Goal: Browse casually: Explore the website without a specific task or goal

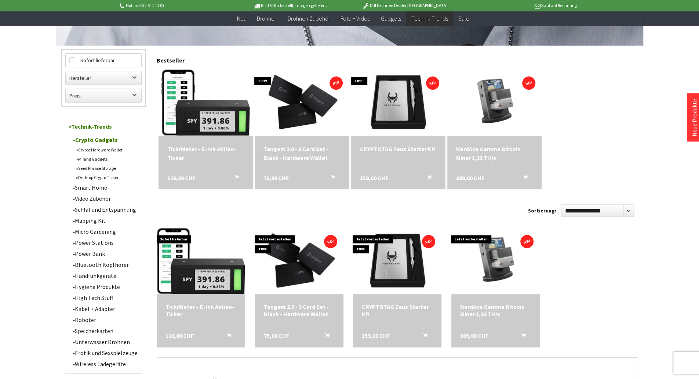
scroll to position [176, 0]
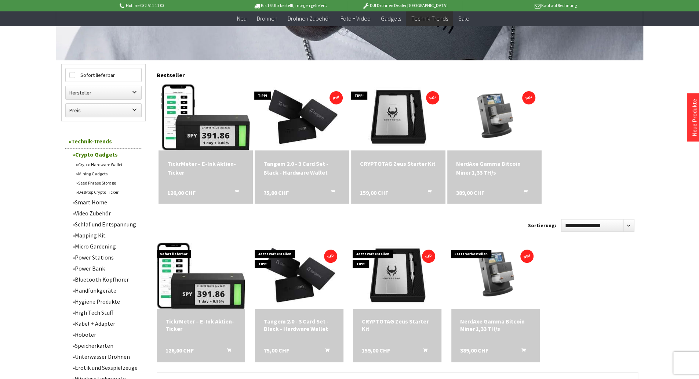
click at [109, 166] on link "Crypto Hardware Wallet" at bounding box center [107, 164] width 70 height 9
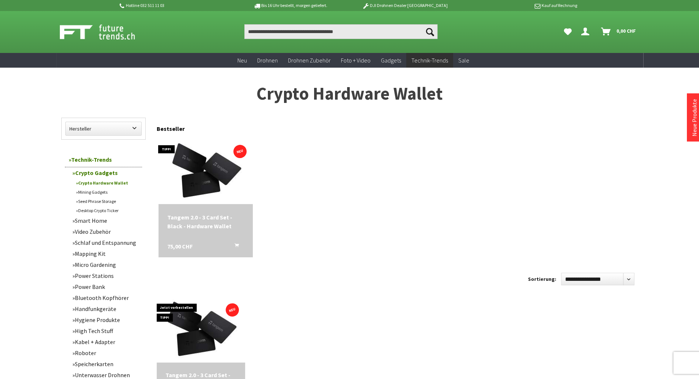
click at [98, 201] on link "Seed Phrase Storage" at bounding box center [107, 200] width 70 height 9
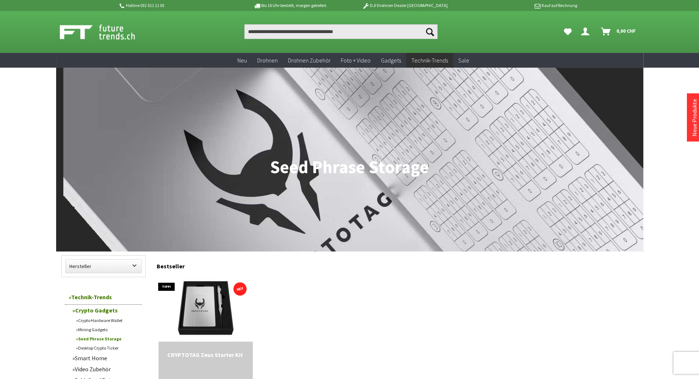
click at [95, 333] on link "Mining Gadgets" at bounding box center [107, 329] width 70 height 9
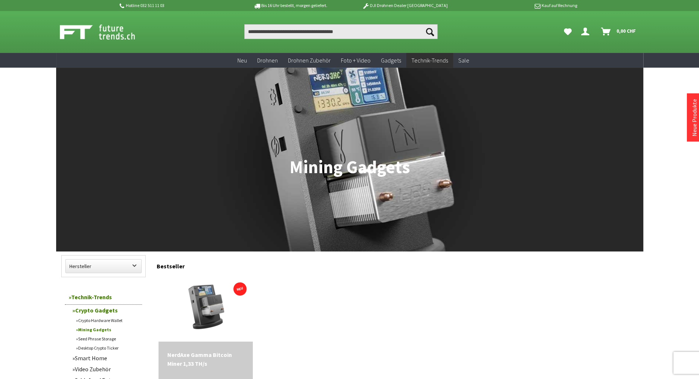
click at [102, 320] on link "Crypto Hardware Wallet" at bounding box center [107, 319] width 70 height 9
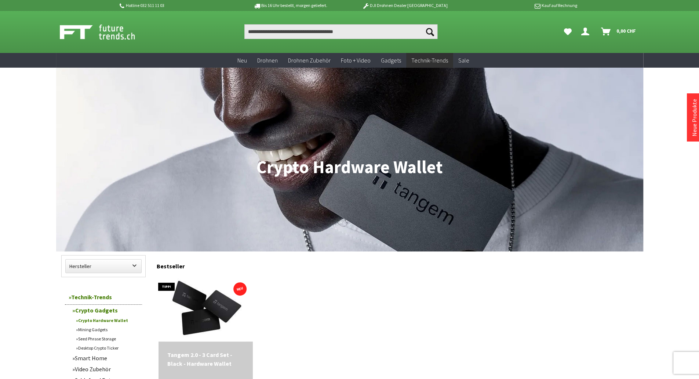
click at [109, 321] on link "Crypto Hardware Wallet" at bounding box center [107, 319] width 70 height 9
click at [104, 314] on link "Crypto Gadgets" at bounding box center [105, 309] width 73 height 11
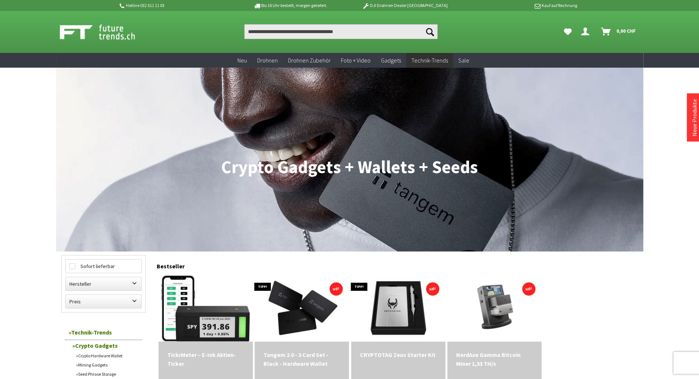
click at [101, 367] on link "Mining Gadgets" at bounding box center [107, 364] width 70 height 9
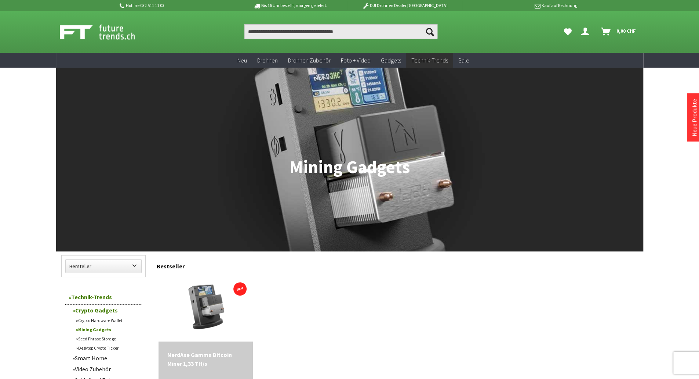
click at [96, 338] on link "Seed Phrase Storage" at bounding box center [107, 338] width 70 height 9
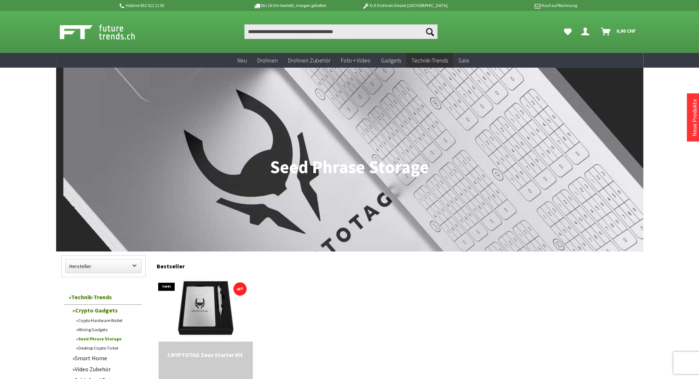
click at [95, 320] on link "Crypto Hardware Wallet" at bounding box center [107, 319] width 70 height 9
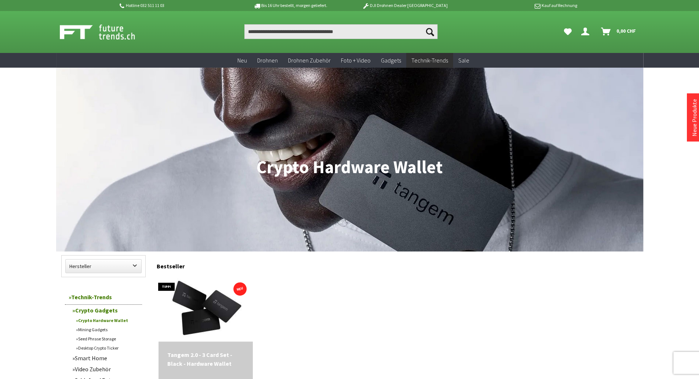
click at [95, 329] on link "Mining Gadgets" at bounding box center [107, 329] width 70 height 9
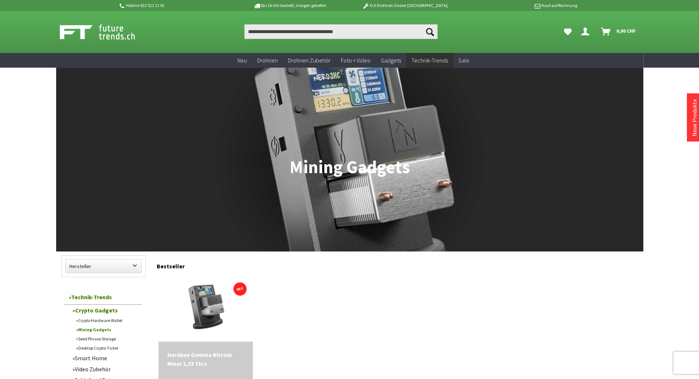
click at [96, 337] on link "Seed Phrase Storage" at bounding box center [107, 338] width 70 height 9
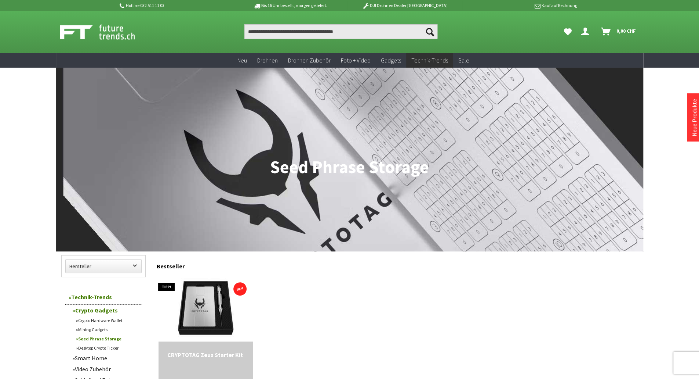
click at [95, 350] on link "Desktop Crypto Ticker" at bounding box center [107, 347] width 70 height 9
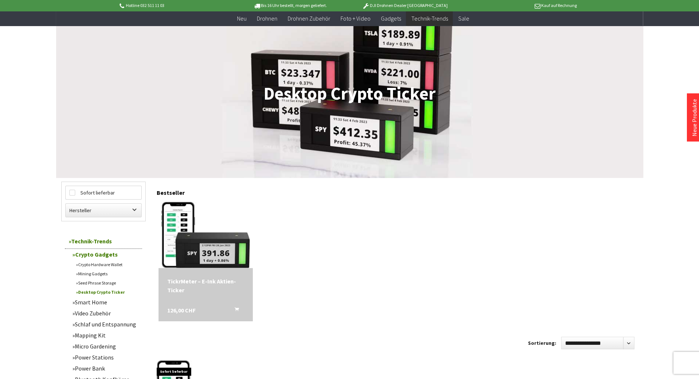
scroll to position [73, 0]
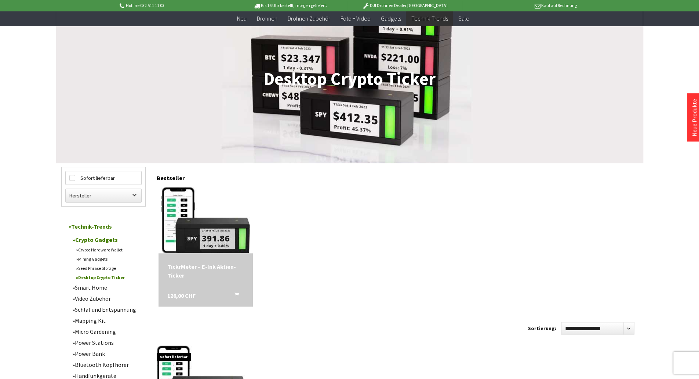
click at [113, 271] on link "Seed Phrase Storage" at bounding box center [107, 267] width 70 height 9
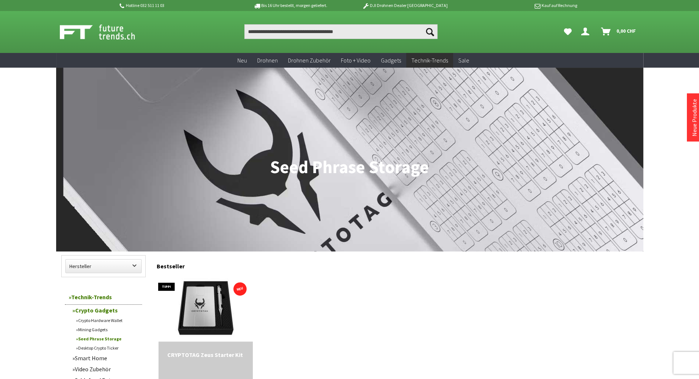
click at [99, 328] on link "Mining Gadgets" at bounding box center [107, 329] width 70 height 9
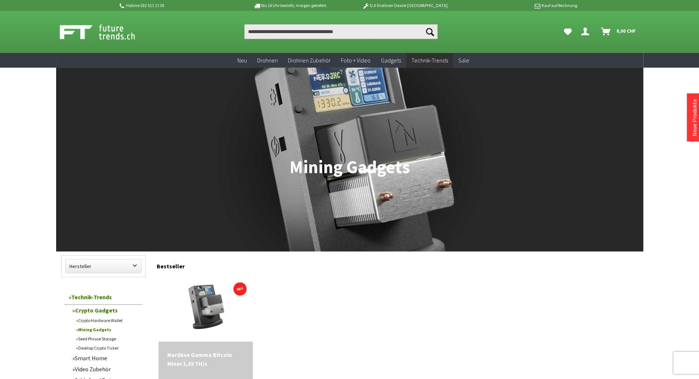
click at [99, 317] on link "Crypto Hardware Wallet" at bounding box center [107, 319] width 70 height 9
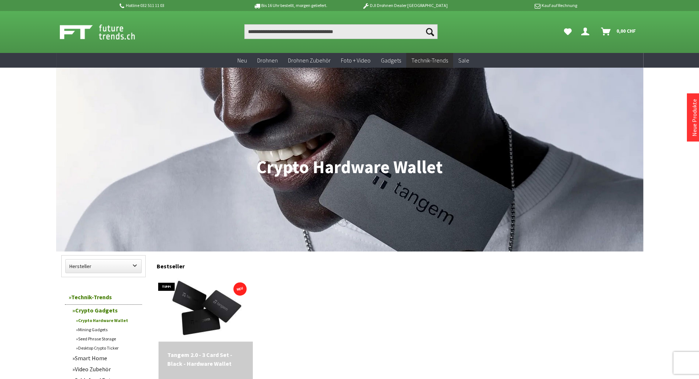
click at [101, 322] on link "Crypto Hardware Wallet" at bounding box center [107, 319] width 70 height 9
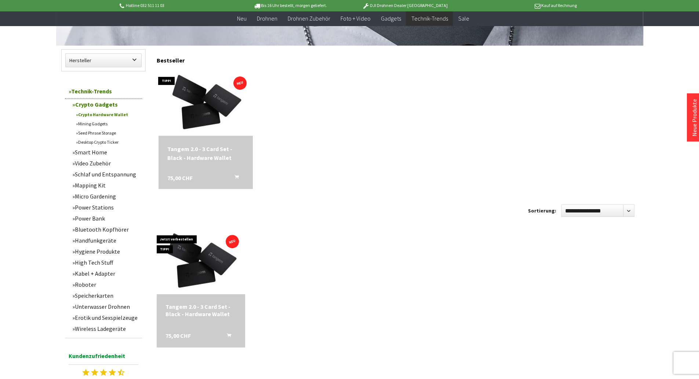
scroll to position [206, 0]
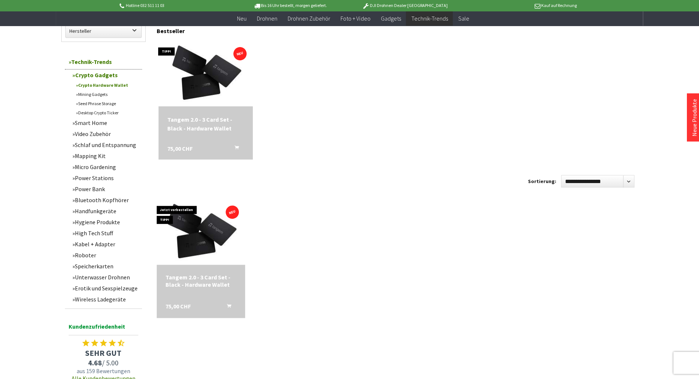
scroll to position [206, 0]
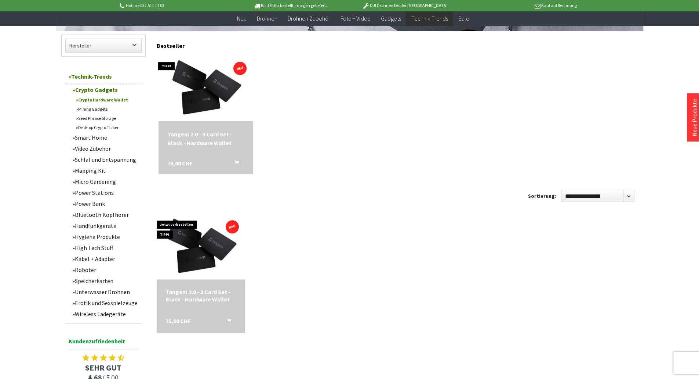
click at [87, 109] on link "Mining Gadgets" at bounding box center [107, 108] width 70 height 9
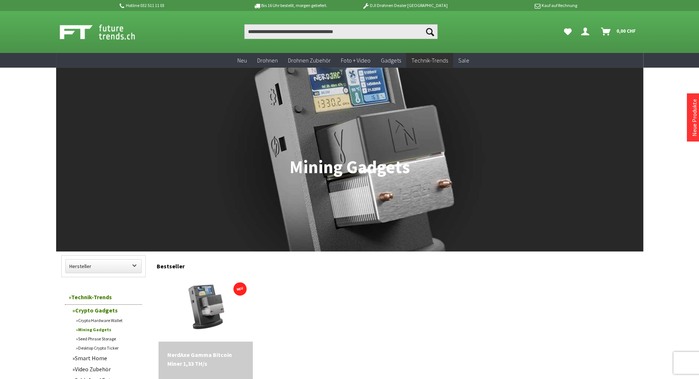
click at [108, 336] on link "Seed Phrase Storage" at bounding box center [107, 338] width 70 height 9
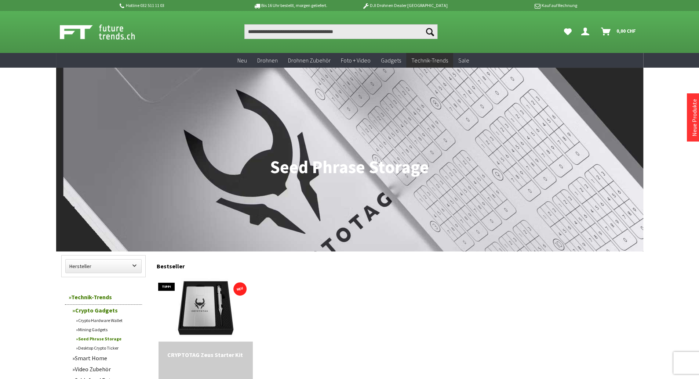
click at [112, 347] on link "Desktop Crypto Ticker" at bounding box center [107, 347] width 70 height 9
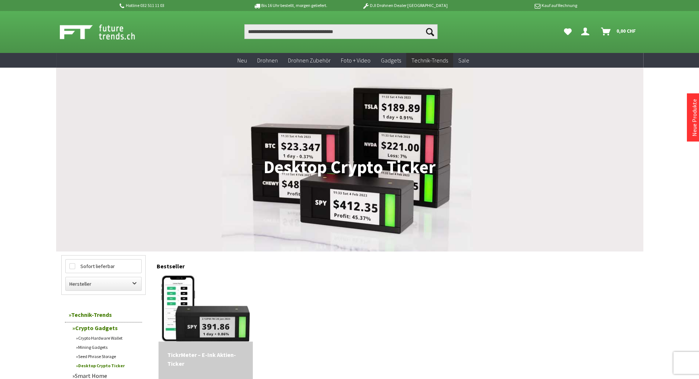
click at [105, 336] on link "Crypto Hardware Wallet" at bounding box center [107, 337] width 70 height 9
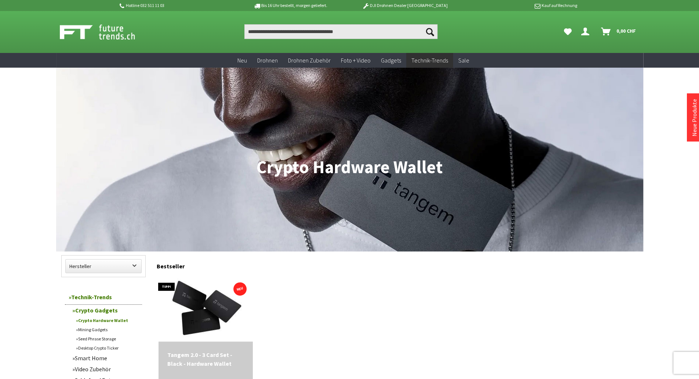
click at [96, 308] on link "Crypto Gadgets" at bounding box center [105, 309] width 73 height 11
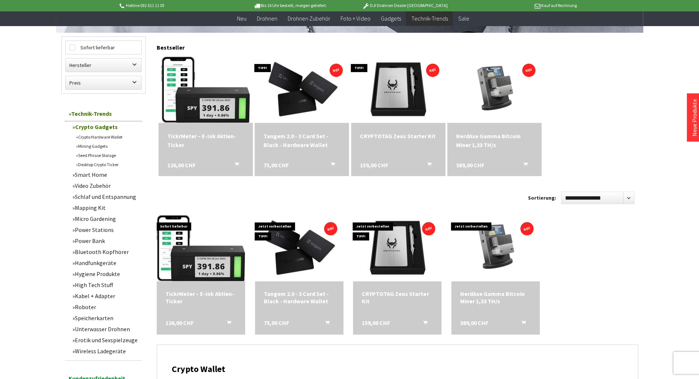
scroll to position [206, 0]
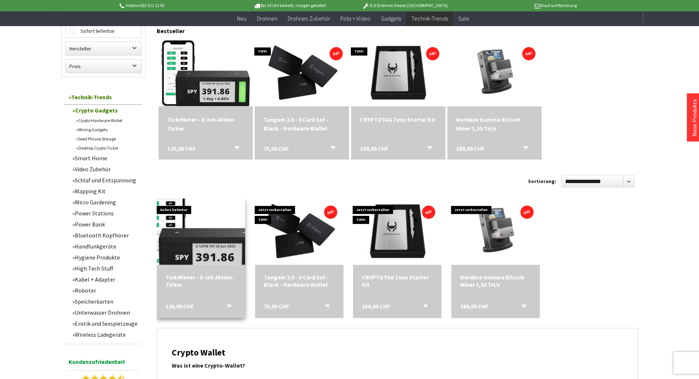
scroll to position [206, 0]
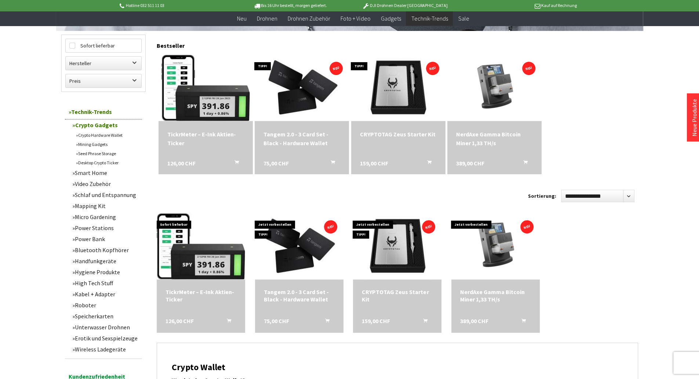
click at [86, 163] on link "Desktop Crypto Ticker" at bounding box center [107, 162] width 70 height 9
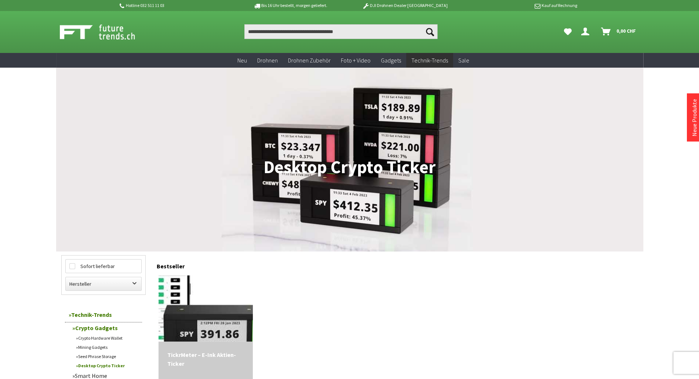
click at [203, 284] on img at bounding box center [206, 308] width 124 height 93
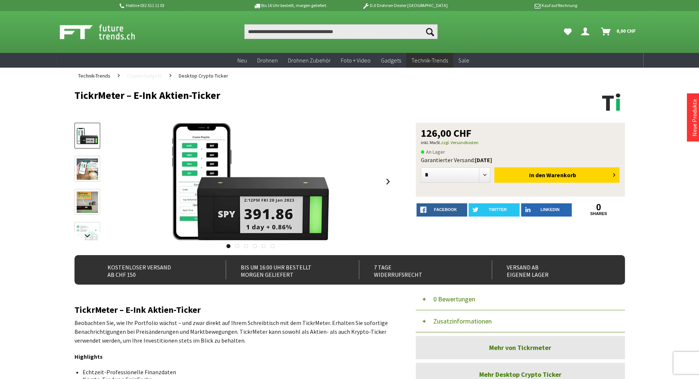
click at [149, 77] on span "Crypto Gadgets" at bounding box center [144, 75] width 35 height 7
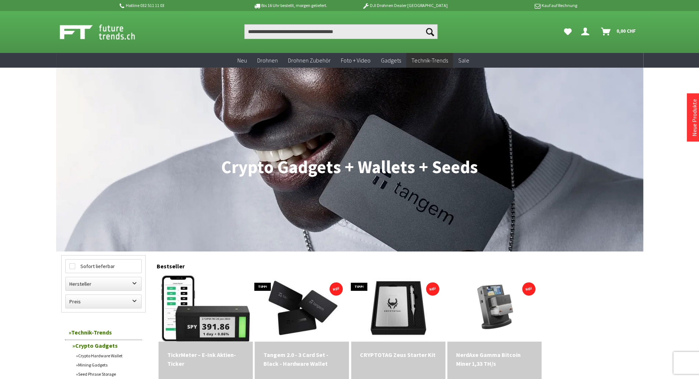
click at [103, 28] on img at bounding box center [105, 32] width 91 height 18
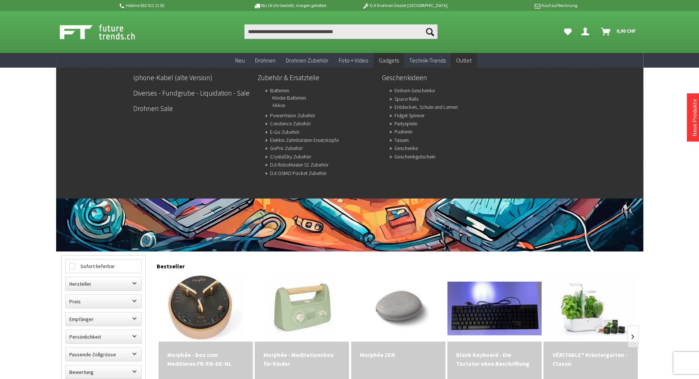
click at [461, 59] on span "Outlet" at bounding box center [463, 60] width 15 height 7
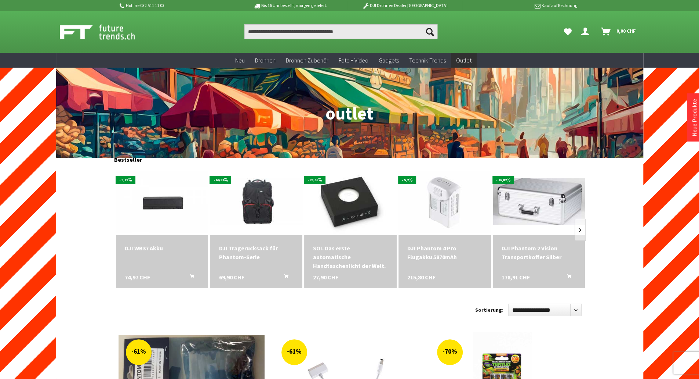
click at [107, 31] on img at bounding box center [105, 32] width 91 height 18
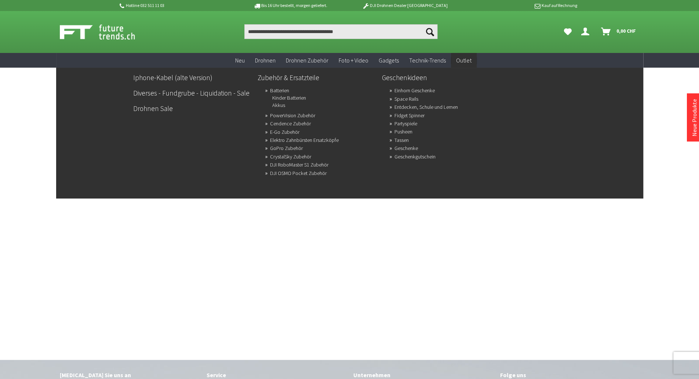
click at [462, 59] on span "Outlet" at bounding box center [463, 60] width 15 height 7
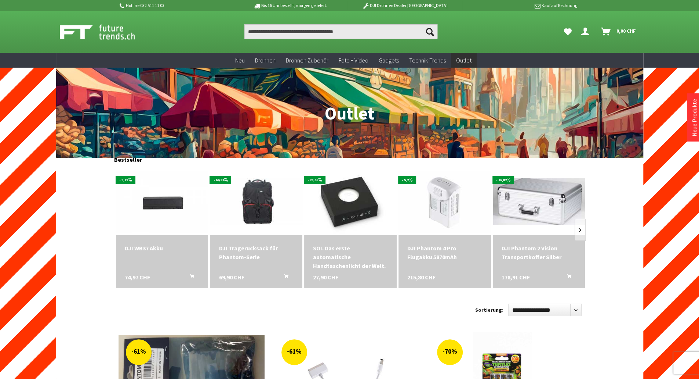
click at [93, 32] on img at bounding box center [105, 32] width 91 height 18
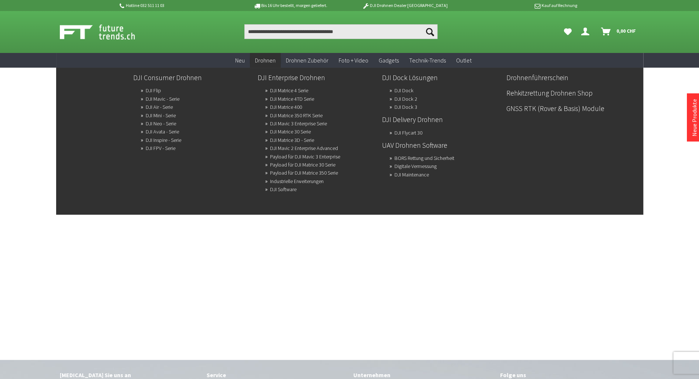
click at [262, 63] on span "Drohnen" at bounding box center [265, 60] width 21 height 7
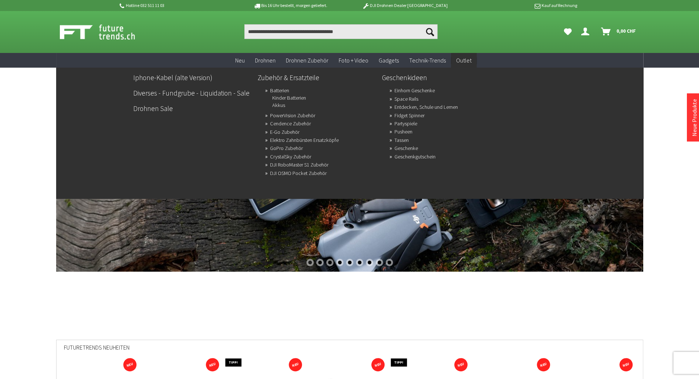
click at [462, 61] on span "Outlet" at bounding box center [463, 60] width 15 height 7
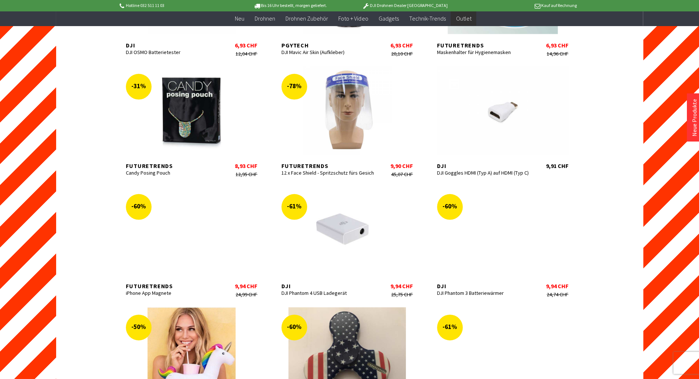
scroll to position [1590, 0]
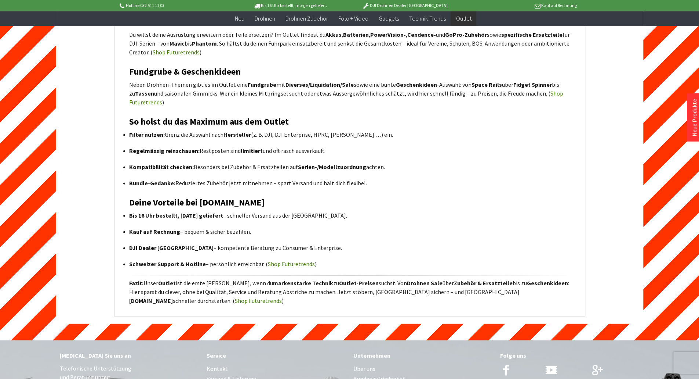
scroll to position [3388, 0]
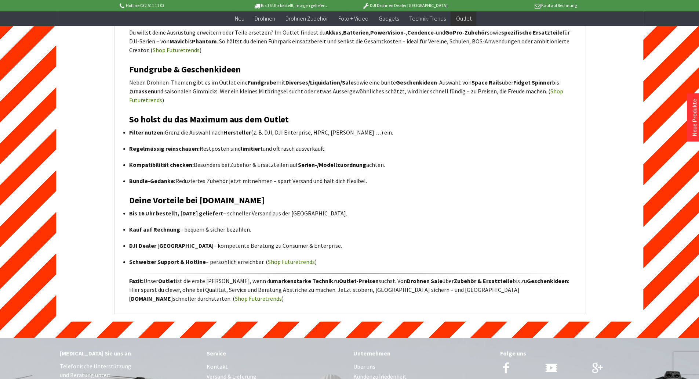
click at [282, 299] on link "Shop Futuretrends" at bounding box center [258, 297] width 47 height 7
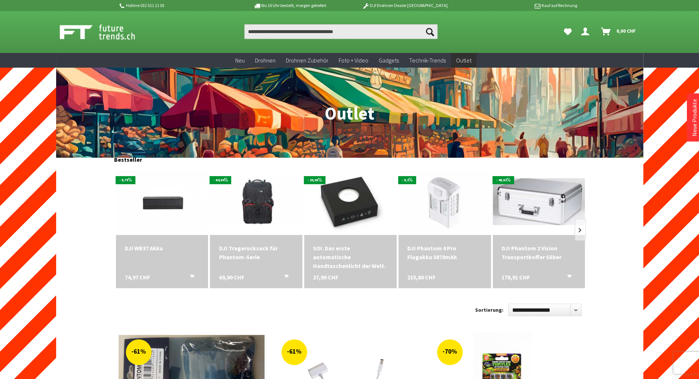
click at [105, 32] on img at bounding box center [105, 32] width 91 height 18
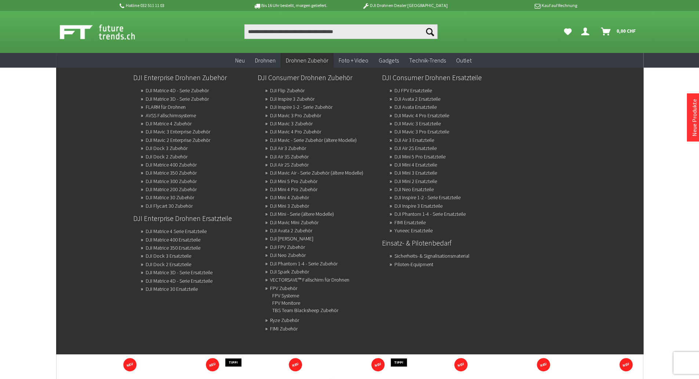
click at [314, 62] on span "Drohnen Zubehör" at bounding box center [307, 60] width 43 height 7
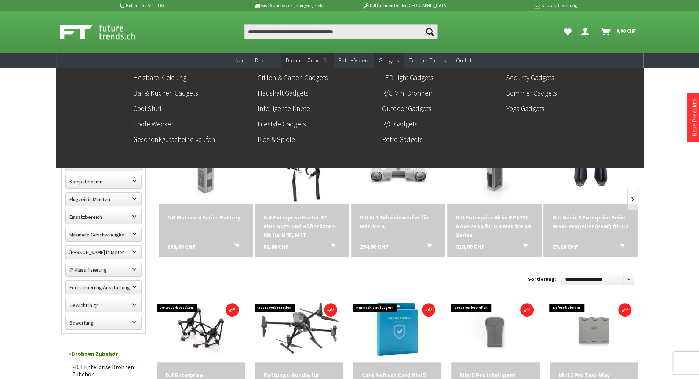
click at [384, 58] on span "Gadgets" at bounding box center [389, 60] width 20 height 7
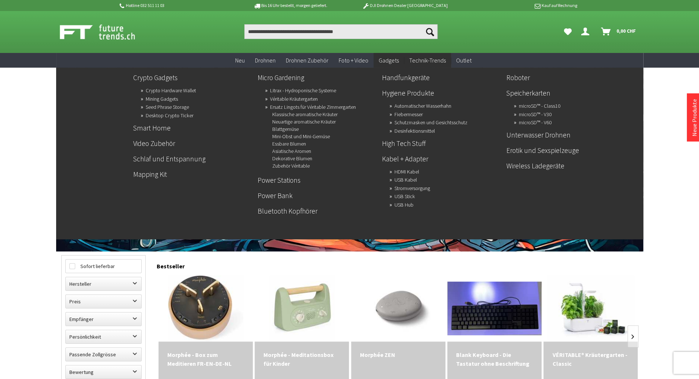
click at [420, 57] on span "Technik-Trends" at bounding box center [427, 60] width 37 height 7
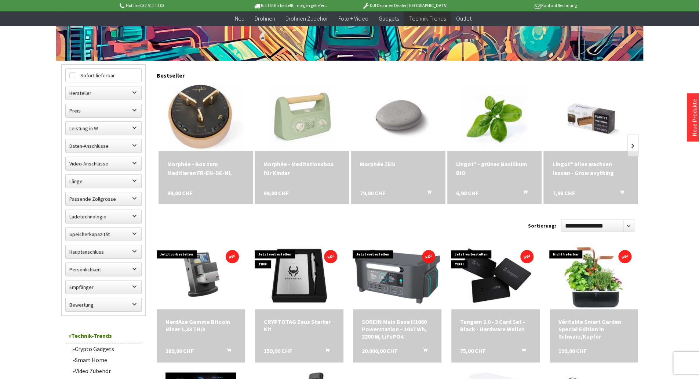
scroll to position [191, 0]
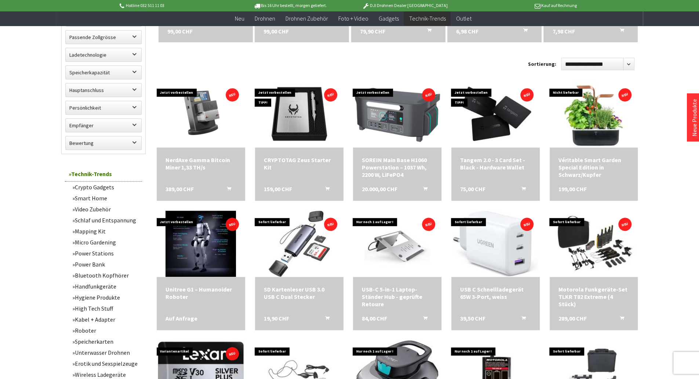
scroll to position [338, 0]
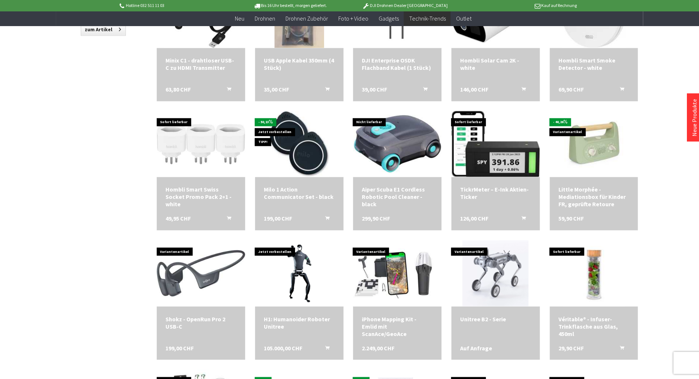
scroll to position [793, 0]
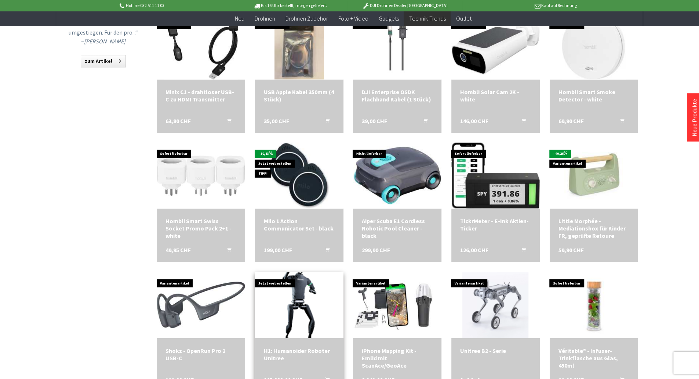
click at [280, 290] on img at bounding box center [299, 304] width 93 height 93
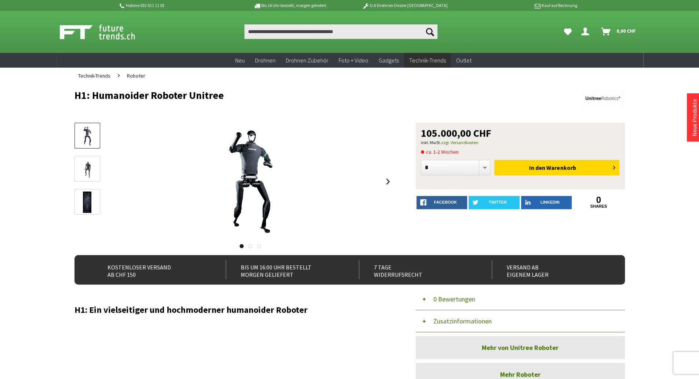
click at [139, 79] on span "Roboter" at bounding box center [136, 75] width 18 height 7
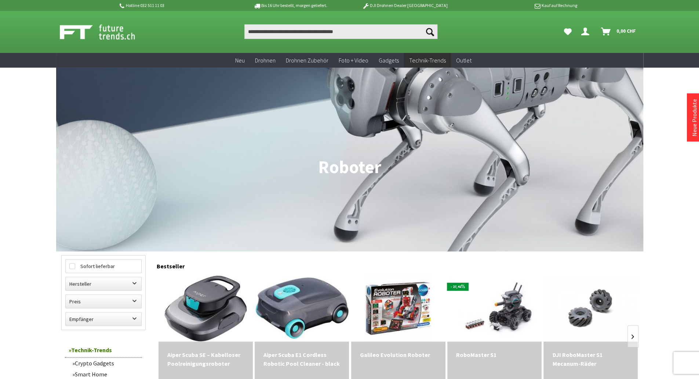
click at [94, 359] on link "Crypto Gadgets" at bounding box center [105, 362] width 73 height 11
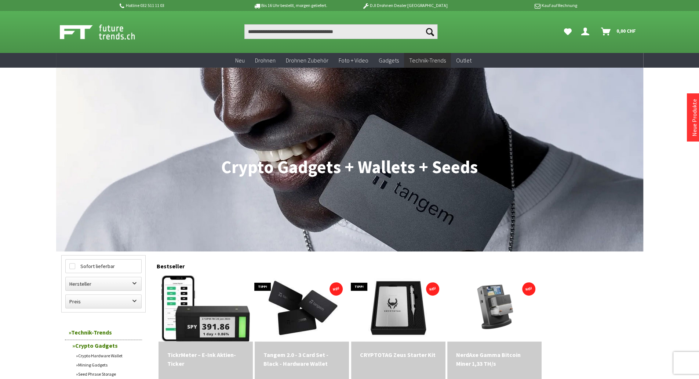
click at [105, 353] on link "Crypto Hardware Wallet" at bounding box center [107, 355] width 70 height 9
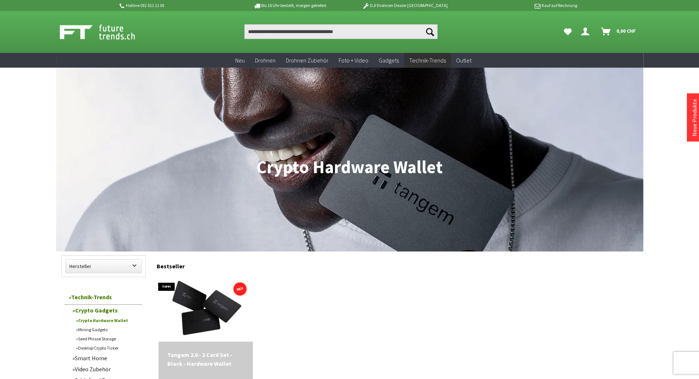
click at [101, 326] on link "Mining Gadgets" at bounding box center [107, 329] width 70 height 9
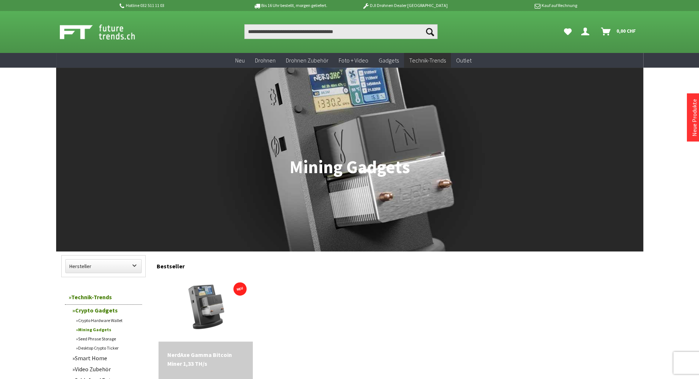
click at [99, 337] on link "Seed Phrase Storage" at bounding box center [107, 338] width 70 height 9
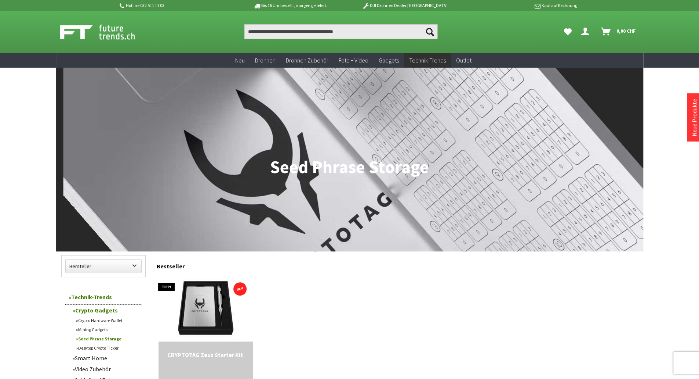
click at [99, 348] on link "Desktop Crypto Ticker" at bounding box center [107, 347] width 70 height 9
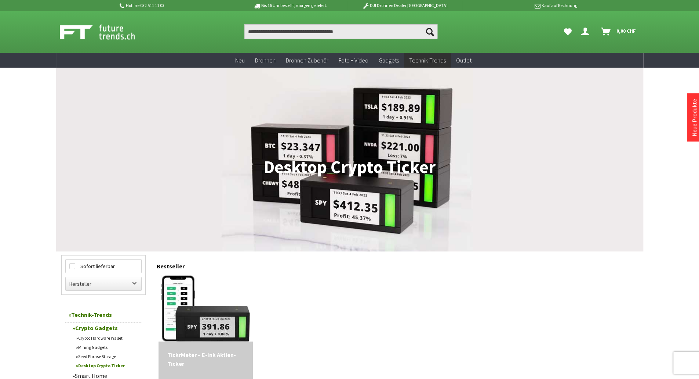
click at [95, 326] on link "Crypto Gadgets" at bounding box center [105, 327] width 73 height 11
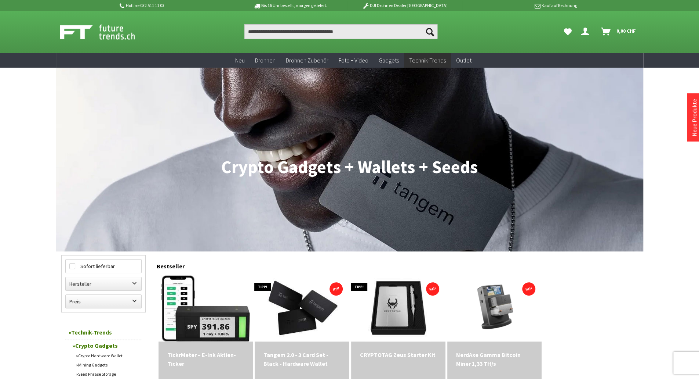
click at [90, 27] on img at bounding box center [105, 32] width 91 height 18
